Goal: Task Accomplishment & Management: Use online tool/utility

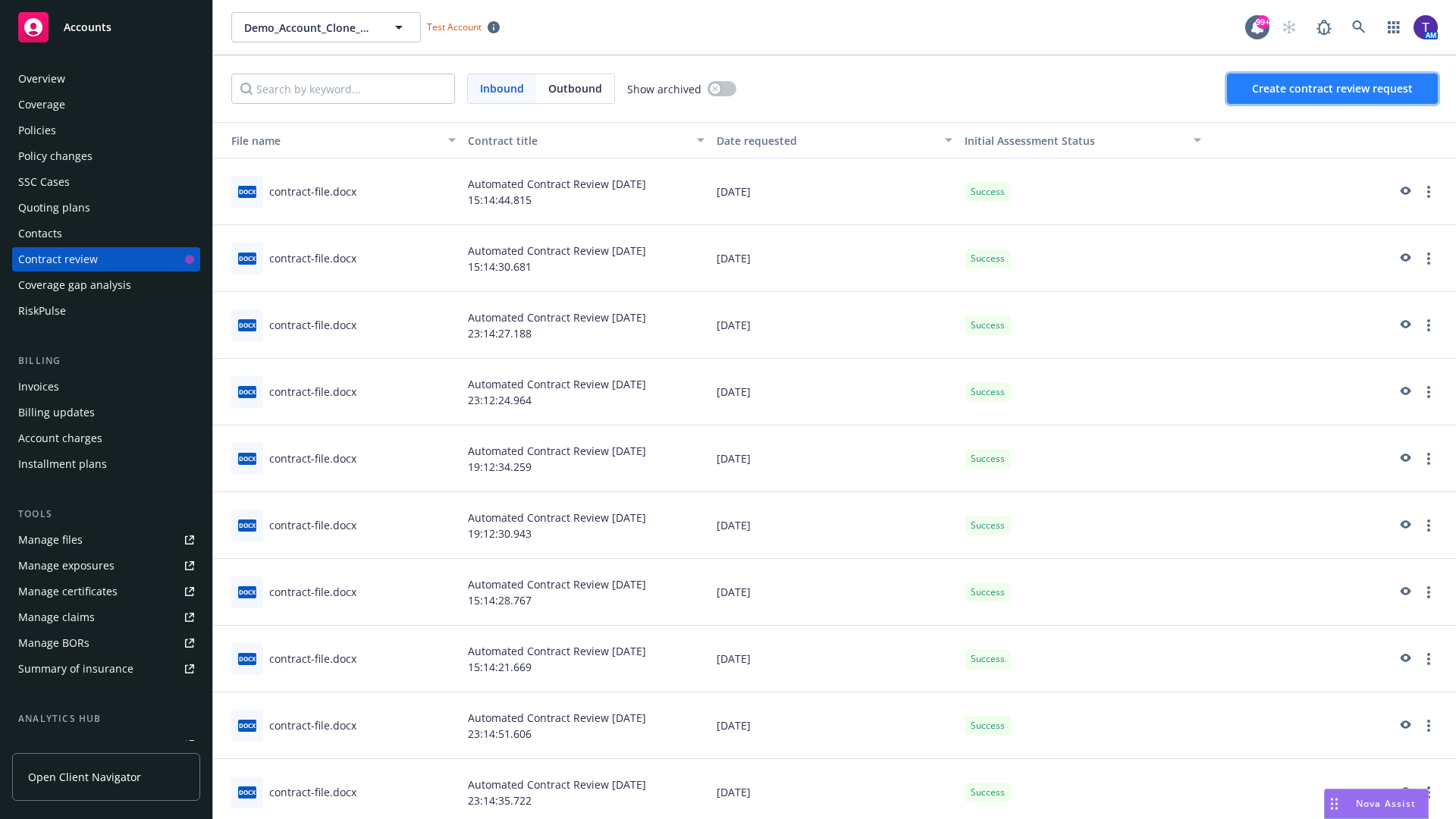
click at [1334, 89] on span "Create contract review request" at bounding box center [1332, 88] width 161 height 14
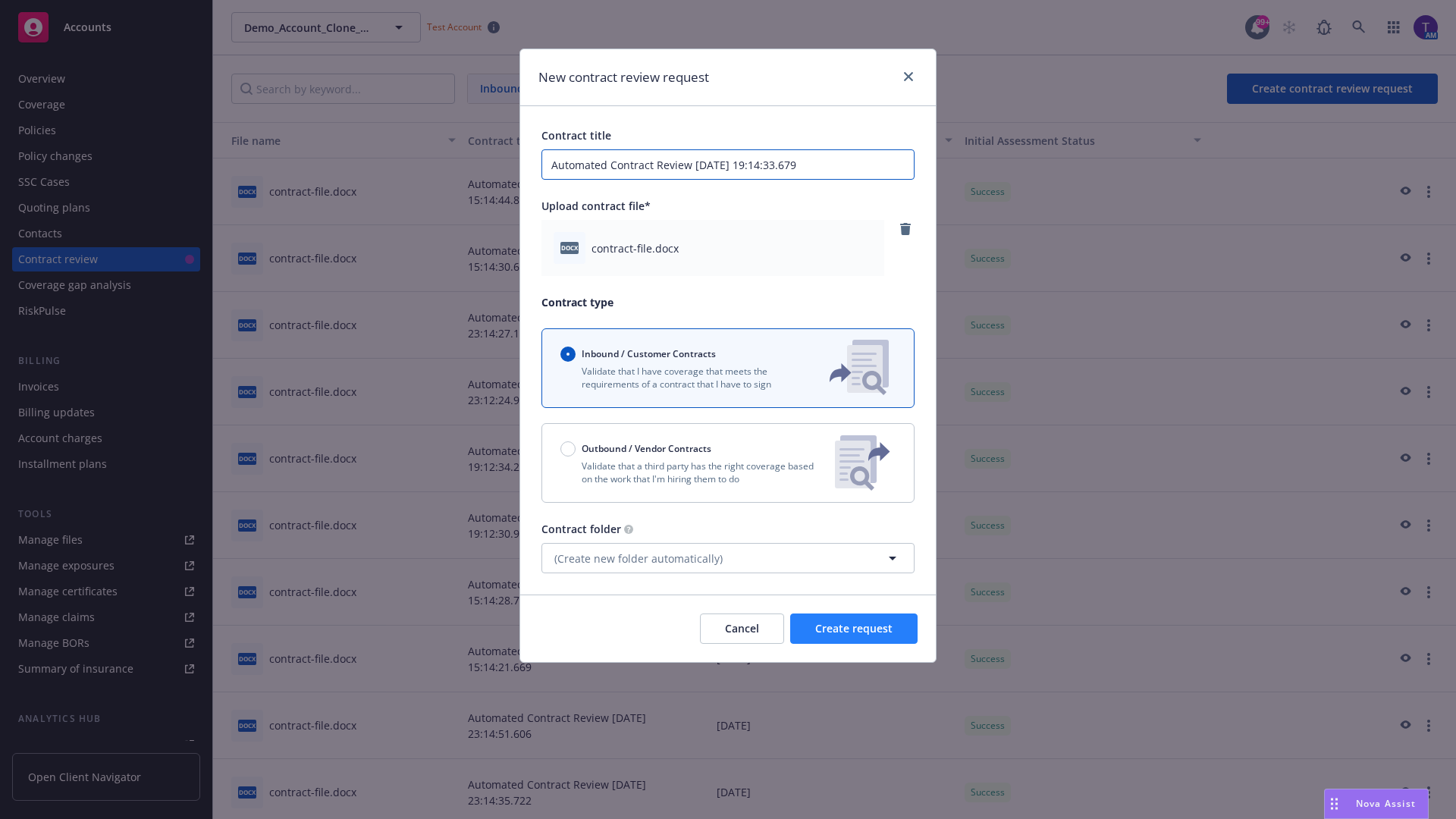
type input "Automated Contract Review [DATE] 19:14:33.679"
click at [854, 628] on span "Create request" at bounding box center [854, 628] width 77 height 14
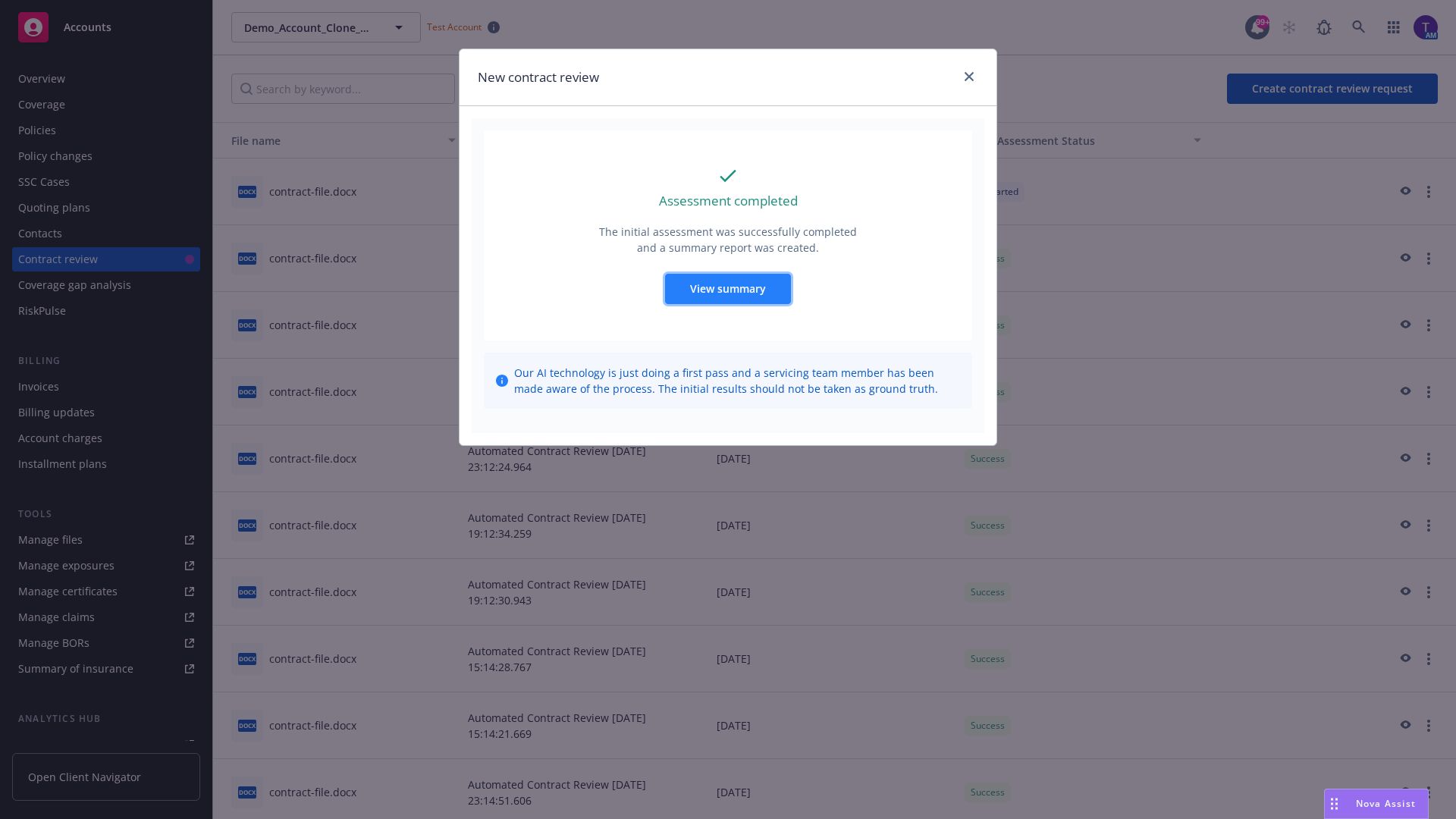
click at [728, 288] on span "View summary" at bounding box center [728, 288] width 76 height 14
